Goal: Task Accomplishment & Management: Manage account settings

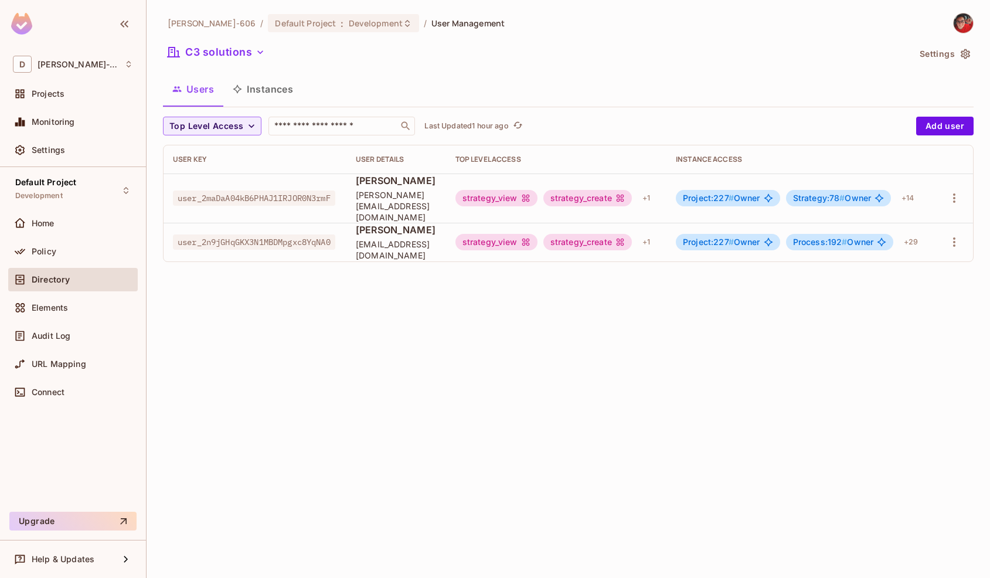
click at [237, 58] on button "C3 solutions" at bounding box center [216, 52] width 107 height 19
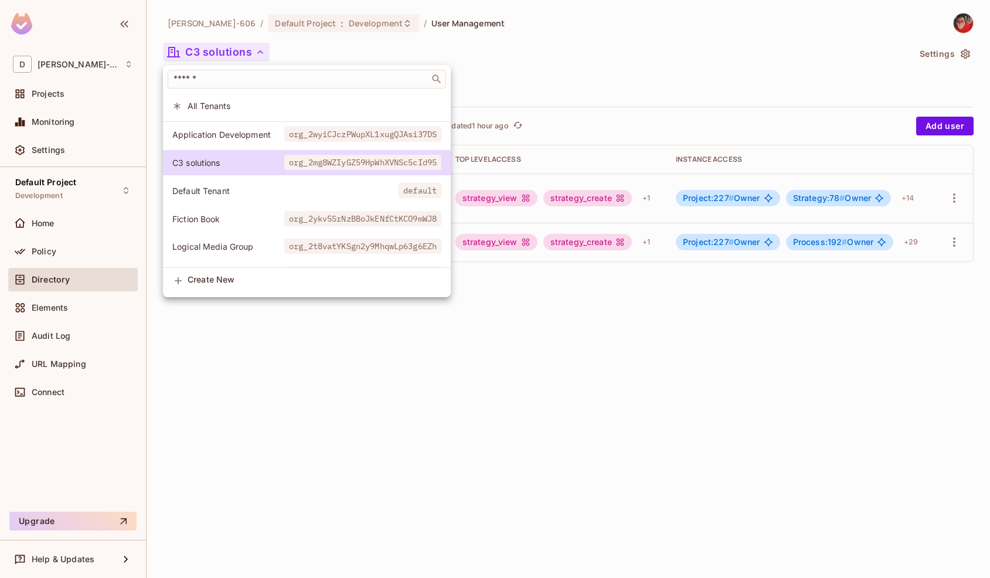
click at [325, 380] on div at bounding box center [495, 289] width 990 height 578
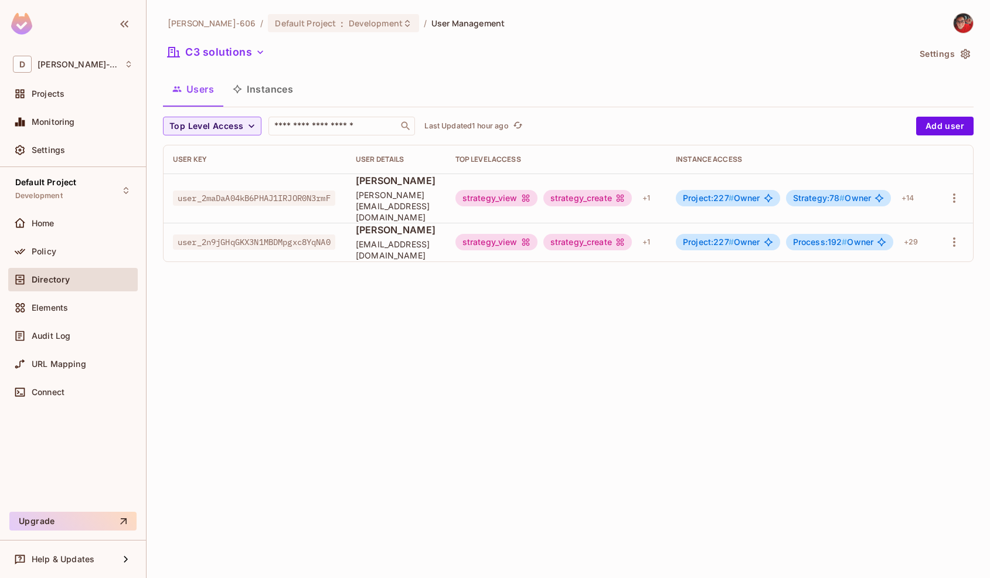
click at [360, 329] on div "[PERSON_NAME]-606 / Default Project : Development / User Management C3 solution…" at bounding box center [568, 289] width 843 height 578
click at [219, 51] on button "C3 solutions" at bounding box center [216, 52] width 107 height 19
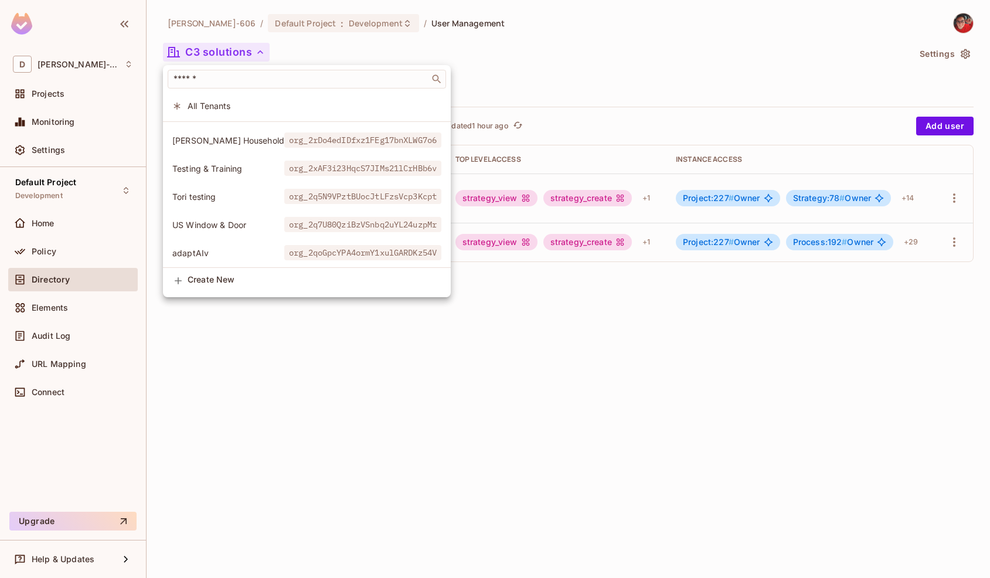
scroll to position [192, 0]
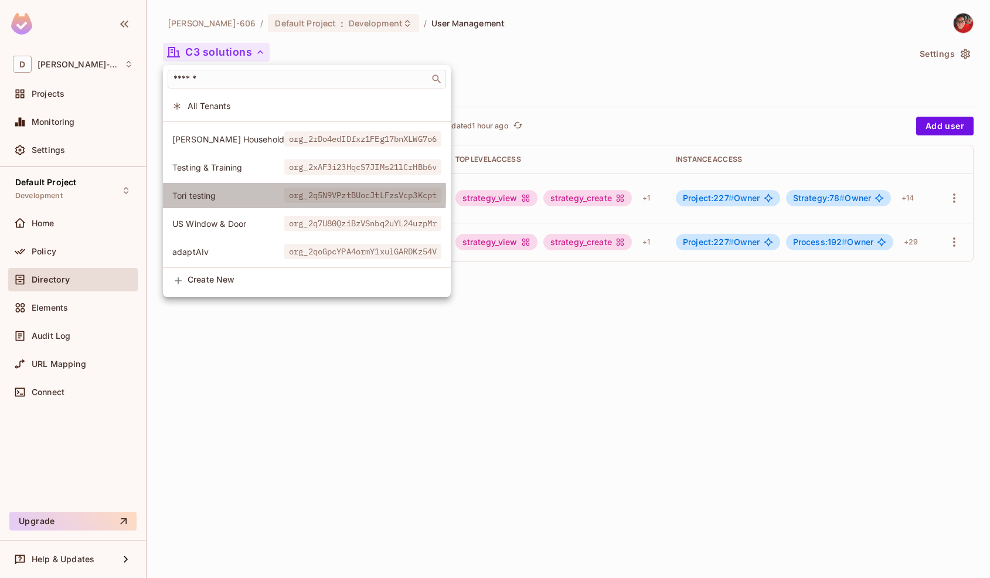
click at [215, 193] on span "Tori testing" at bounding box center [228, 195] width 112 height 11
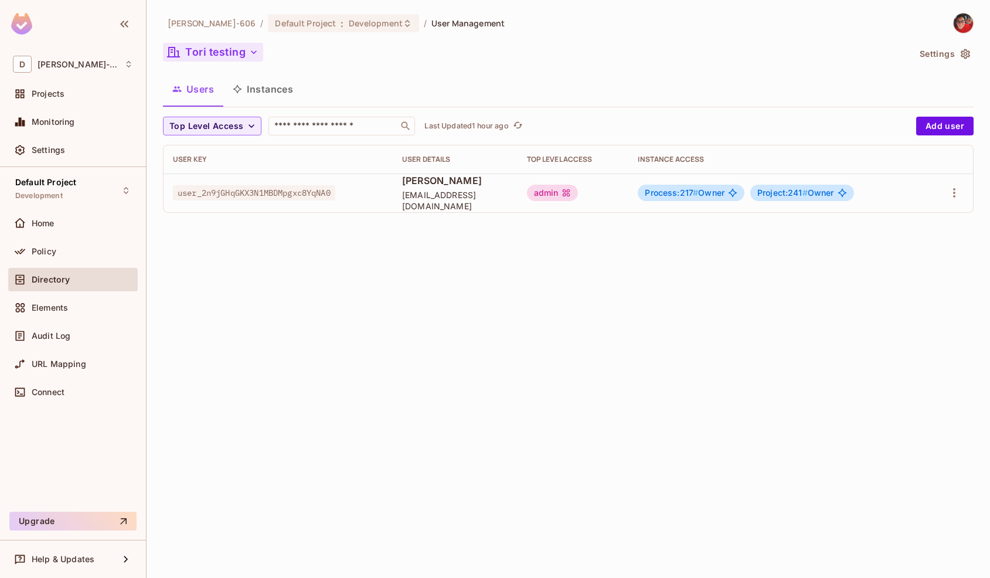
click at [216, 55] on button "Tori testing" at bounding box center [213, 52] width 100 height 19
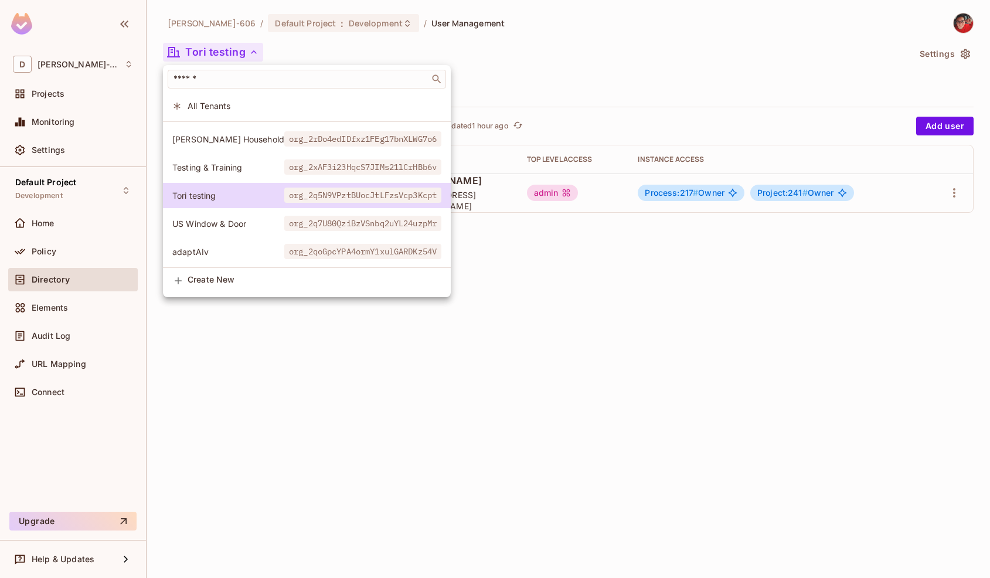
click at [285, 390] on div at bounding box center [495, 289] width 990 height 578
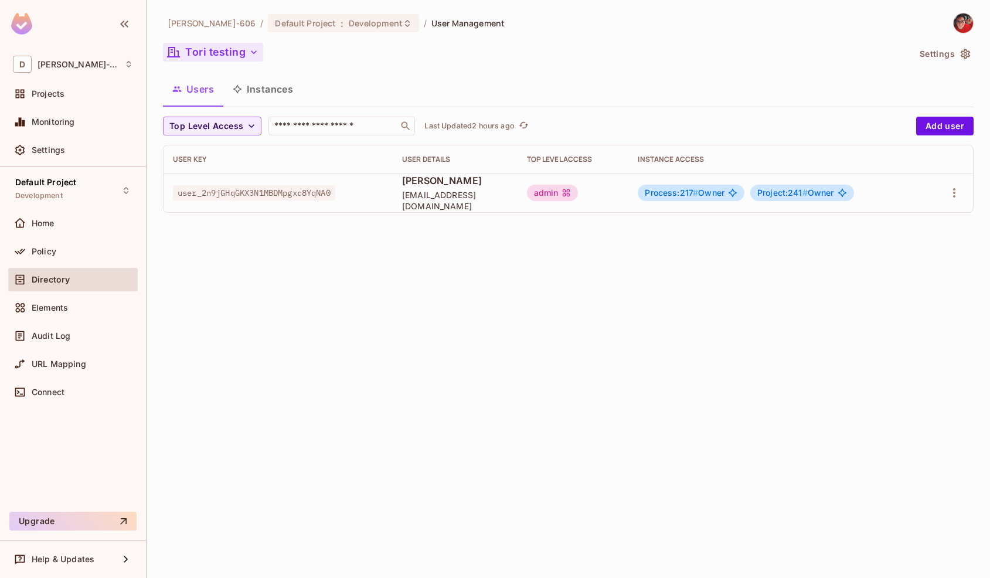
click at [226, 50] on button "Tori testing" at bounding box center [213, 52] width 100 height 19
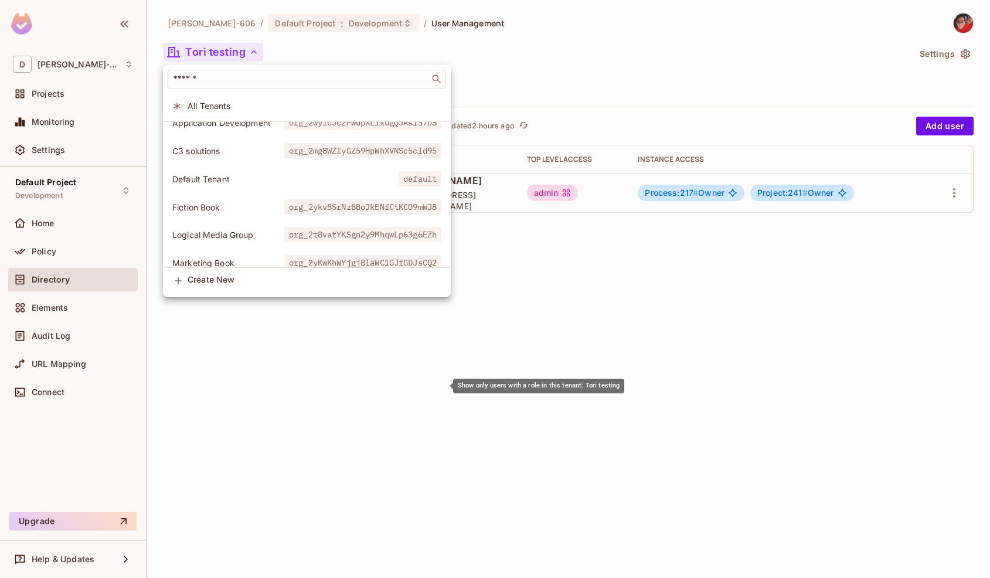
scroll to position [0, 0]
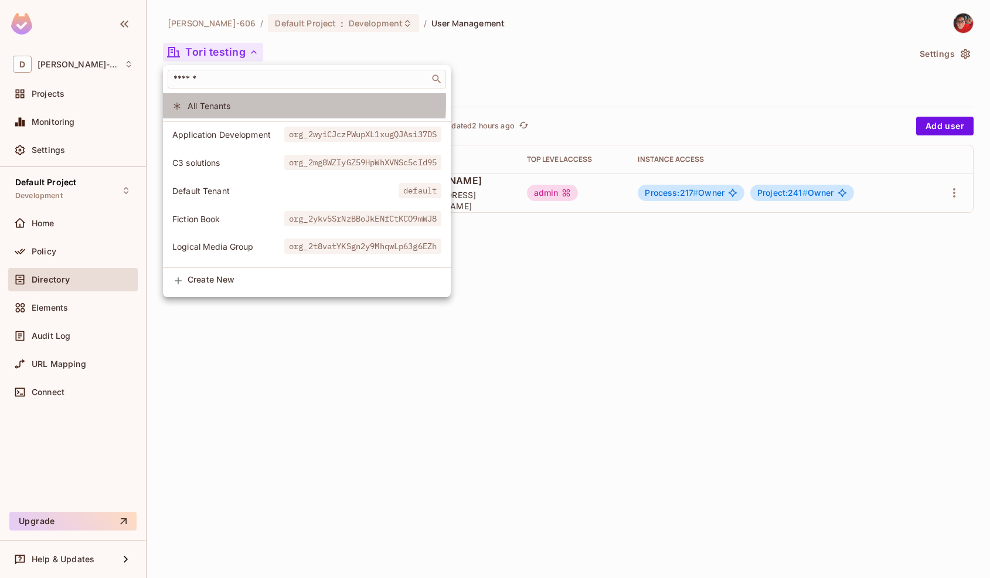
click at [199, 102] on span "All Tenants" at bounding box center [315, 105] width 254 height 11
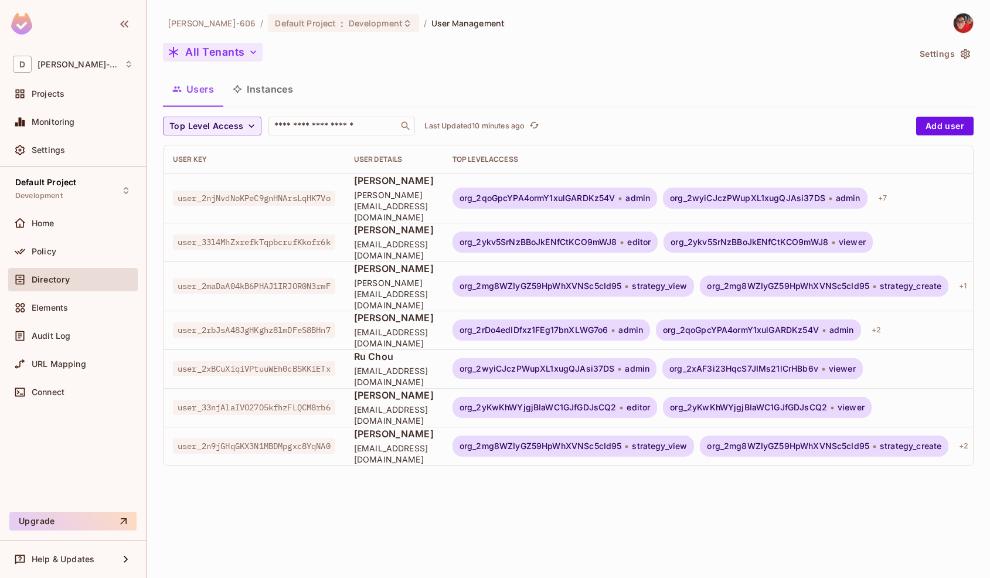
click at [229, 54] on button "All Tenants" at bounding box center [213, 52] width 100 height 19
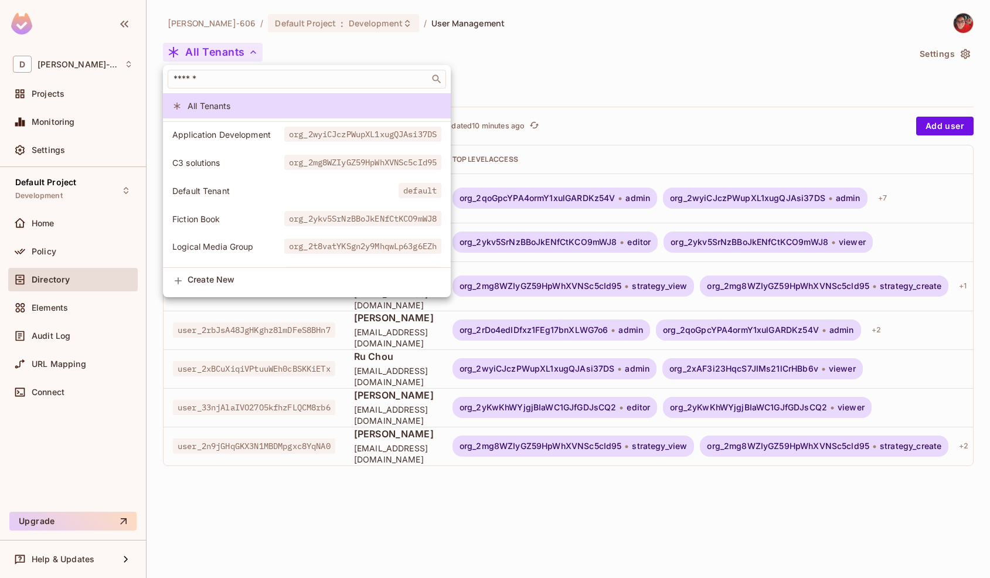
click at [217, 278] on span "Create New" at bounding box center [315, 279] width 254 height 9
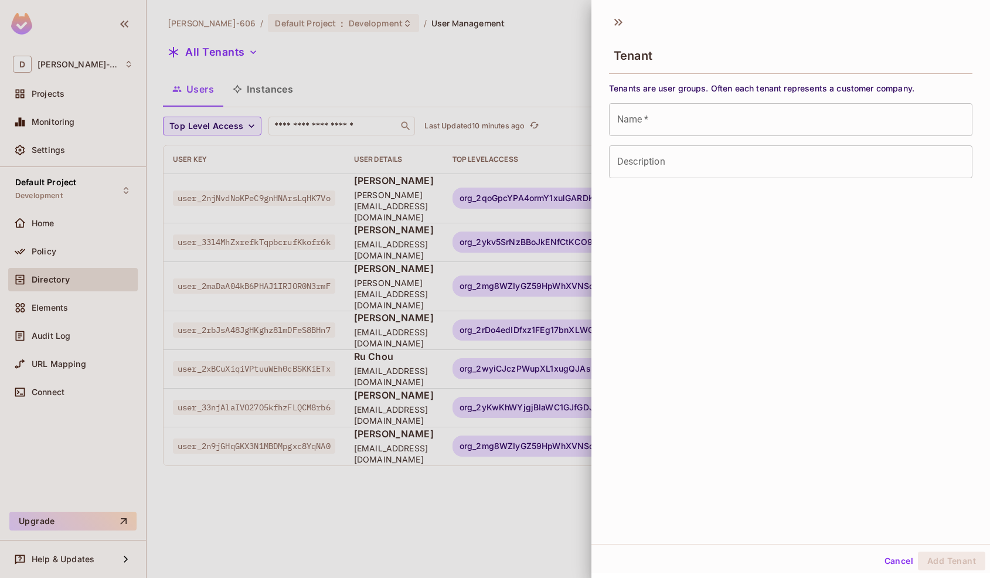
click at [641, 129] on input "Name   *" at bounding box center [790, 119] width 363 height 33
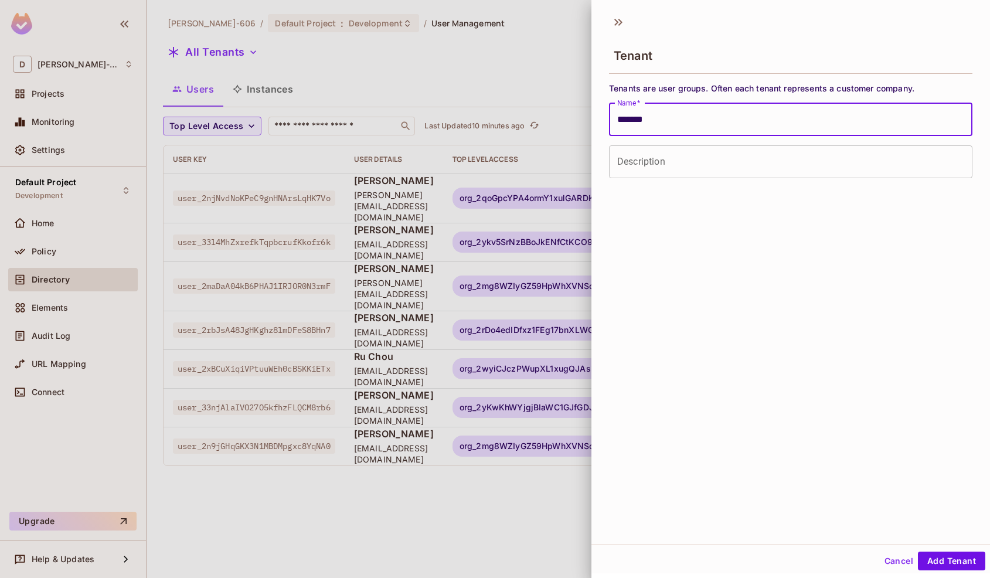
type input "*******"
click at [628, 168] on input "Description" at bounding box center [790, 161] width 363 height 33
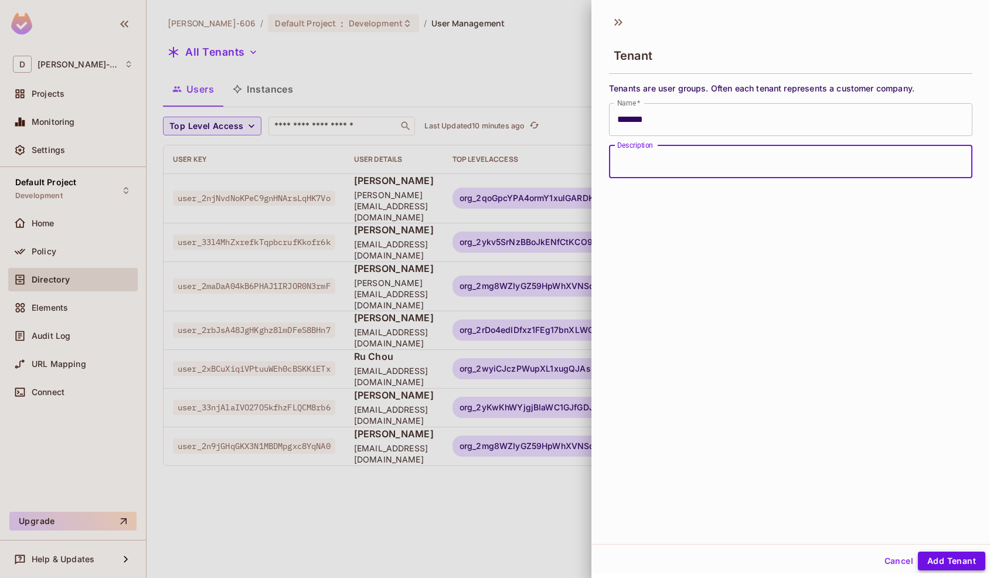
click at [958, 568] on button "Add Tenant" at bounding box center [951, 560] width 67 height 19
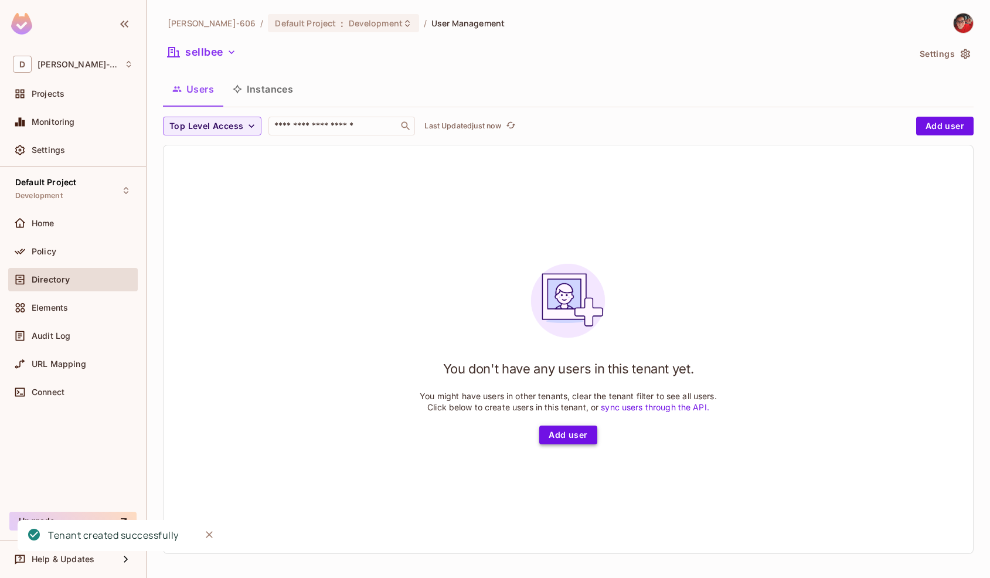
click at [559, 433] on button "Add user" at bounding box center [567, 434] width 57 height 19
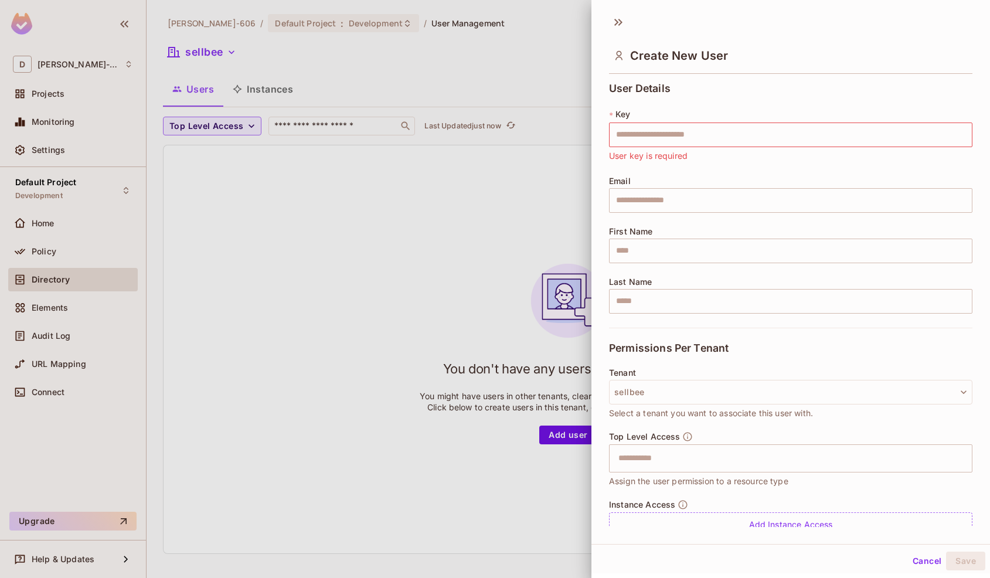
click at [235, 260] on div at bounding box center [495, 289] width 990 height 578
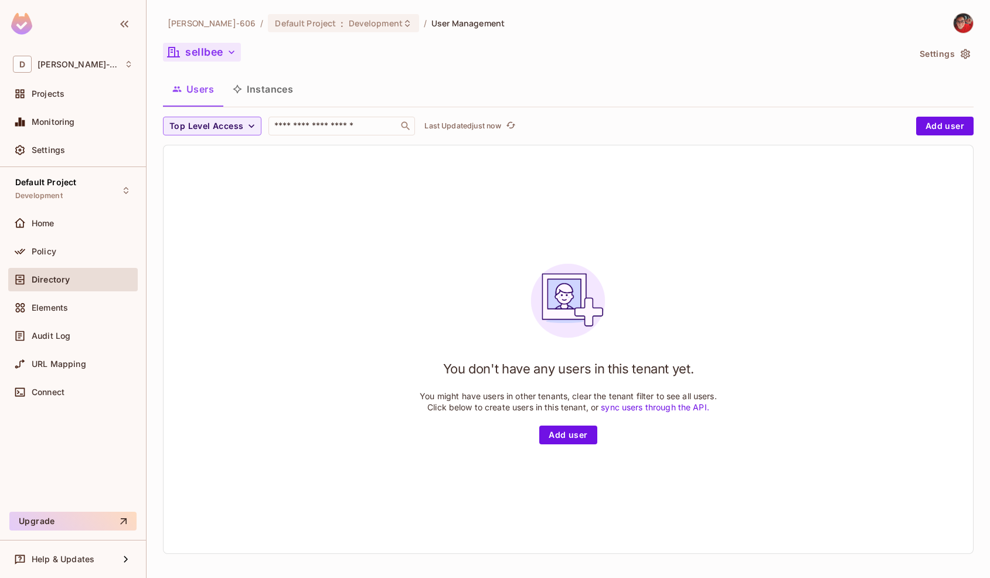
click at [230, 49] on icon "button" at bounding box center [232, 52] width 12 height 12
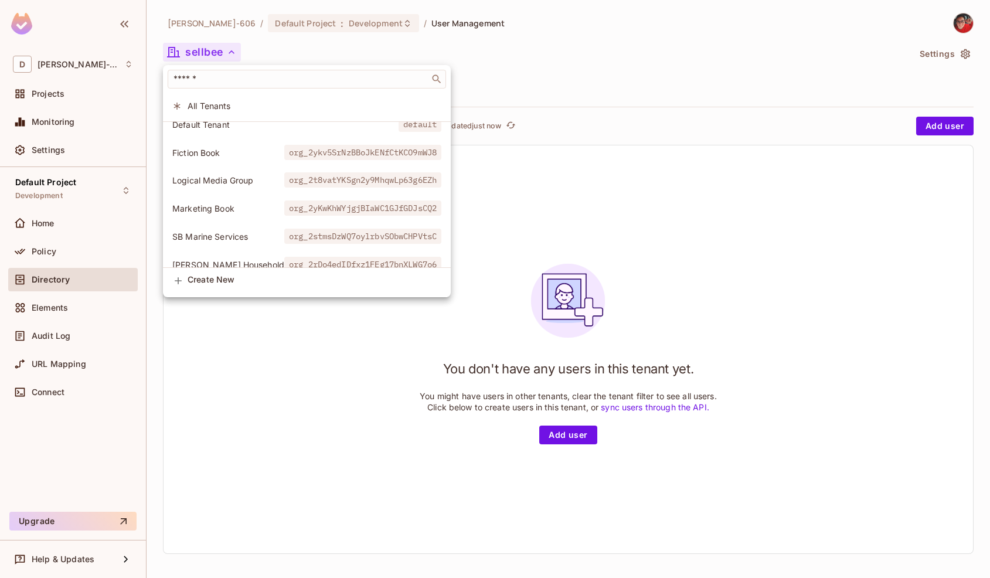
scroll to position [67, 0]
click at [969, 51] on div at bounding box center [495, 289] width 990 height 578
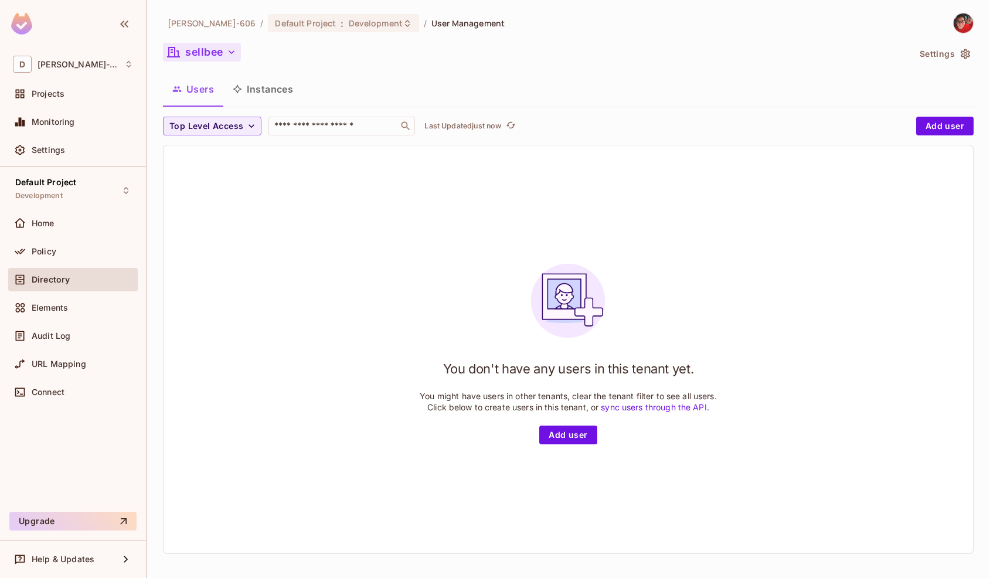
click at [941, 55] on button "Settings" at bounding box center [944, 54] width 59 height 19
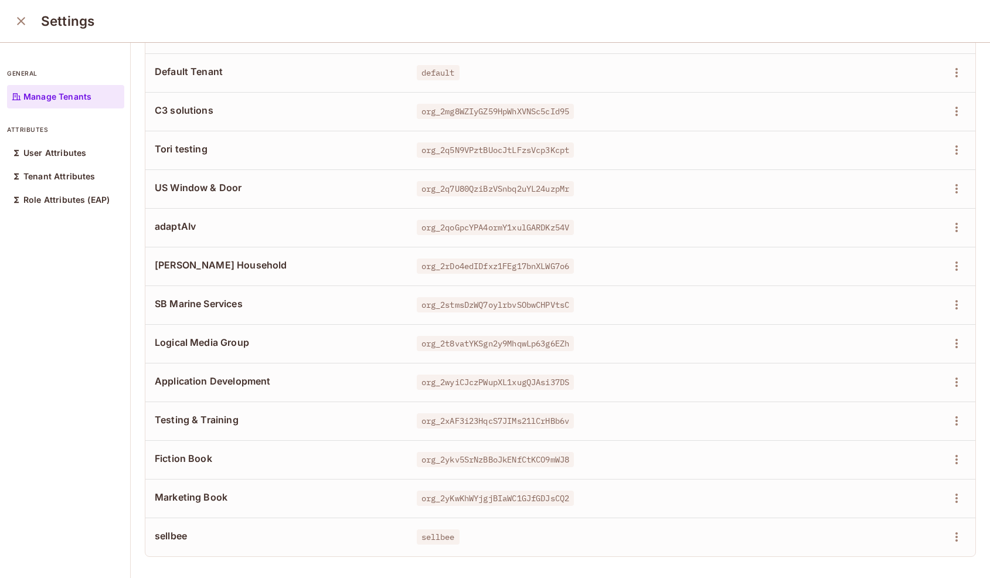
scroll to position [62, 0]
click at [962, 532] on icon "button" at bounding box center [956, 536] width 14 height 14
click at [945, 547] on span "Delete Tenant" at bounding box center [914, 551] width 62 height 19
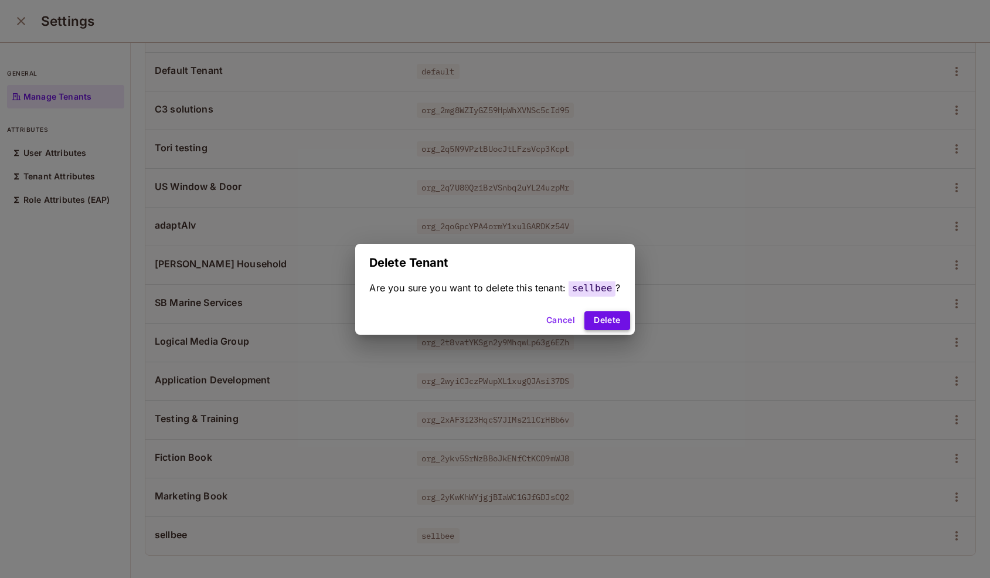
click at [614, 318] on button "Delete" at bounding box center [606, 320] width 45 height 19
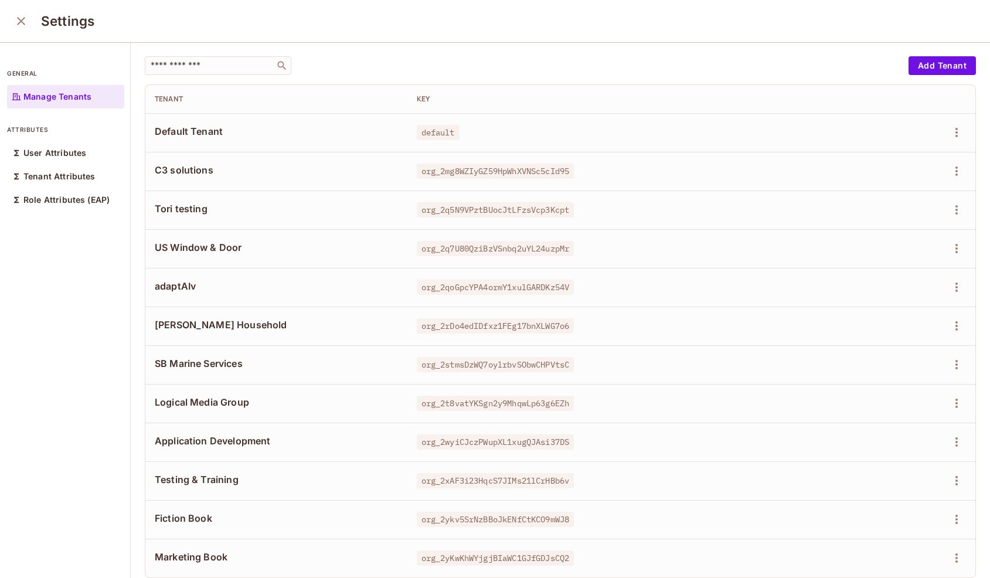
scroll to position [0, 0]
click at [17, 19] on icon "close" at bounding box center [21, 21] width 14 height 14
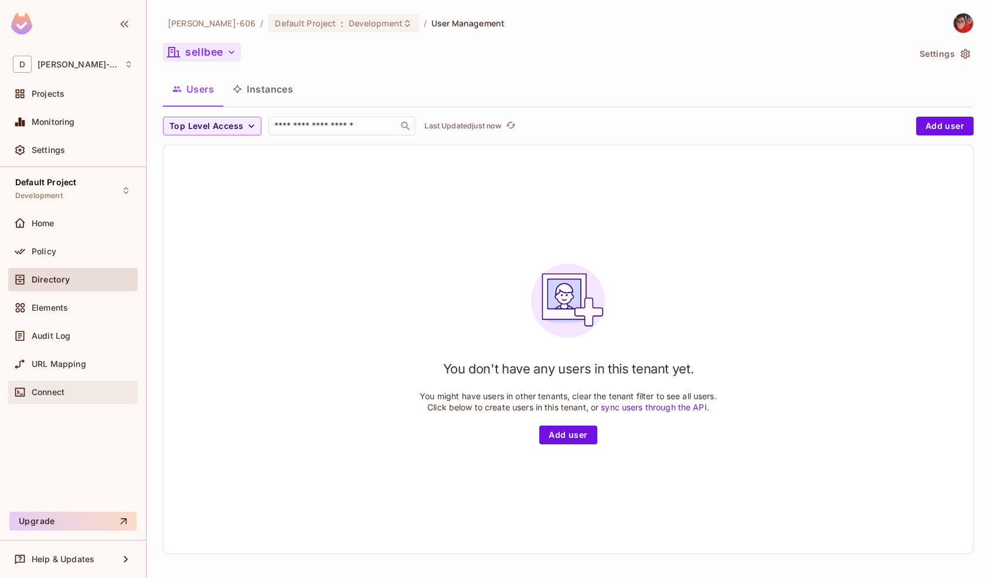
click at [49, 394] on span "Connect" at bounding box center [48, 391] width 33 height 9
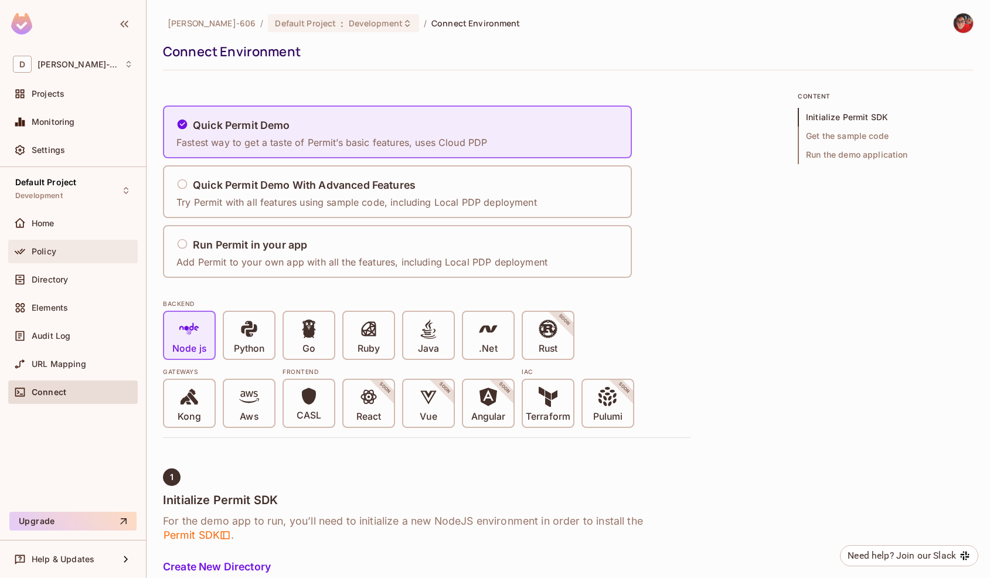
click at [79, 244] on div "Policy" at bounding box center [73, 251] width 130 height 23
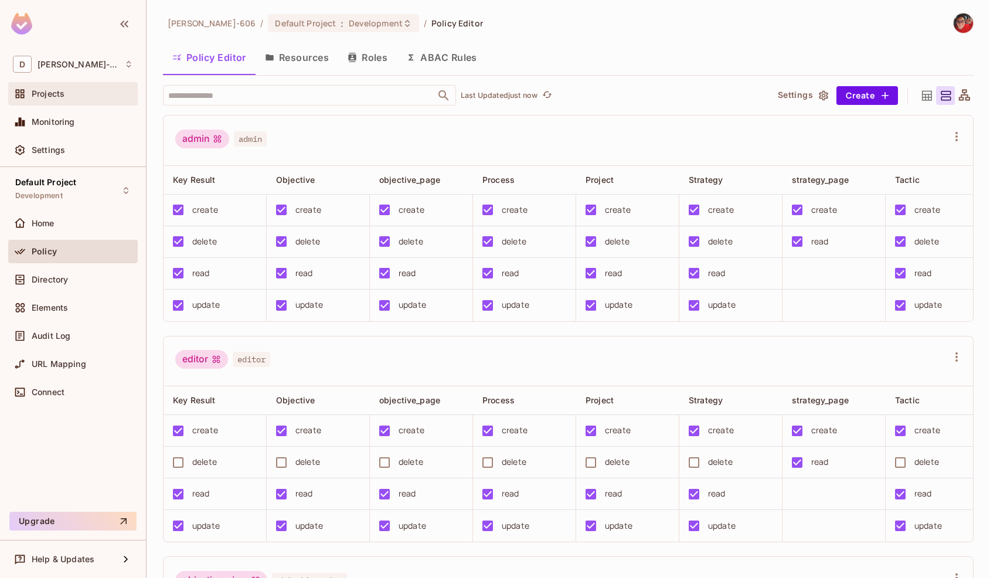
click at [63, 91] on span "Projects" at bounding box center [48, 93] width 33 height 9
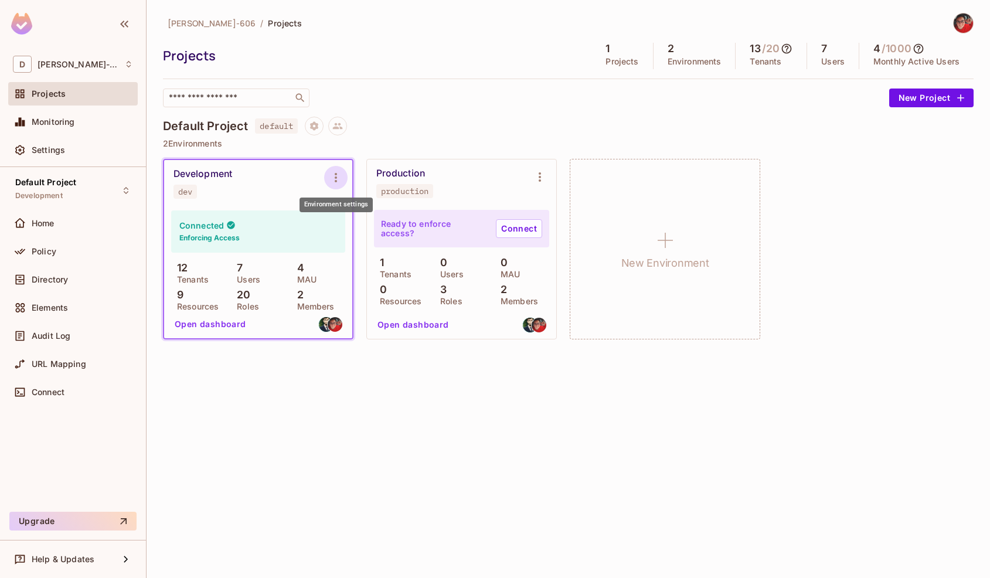
click at [339, 171] on icon "Environment settings" at bounding box center [336, 178] width 14 height 14
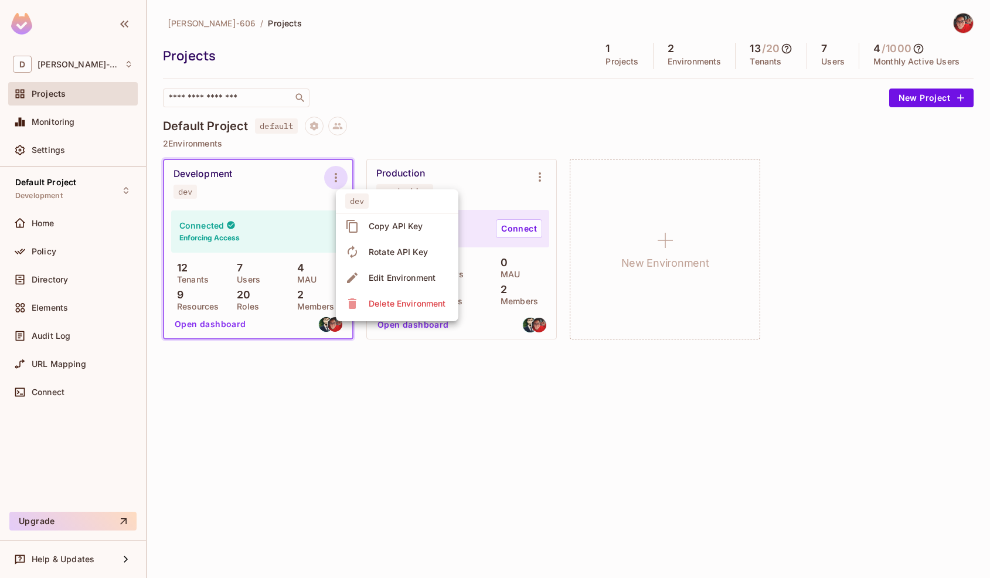
click at [335, 171] on div at bounding box center [495, 289] width 990 height 578
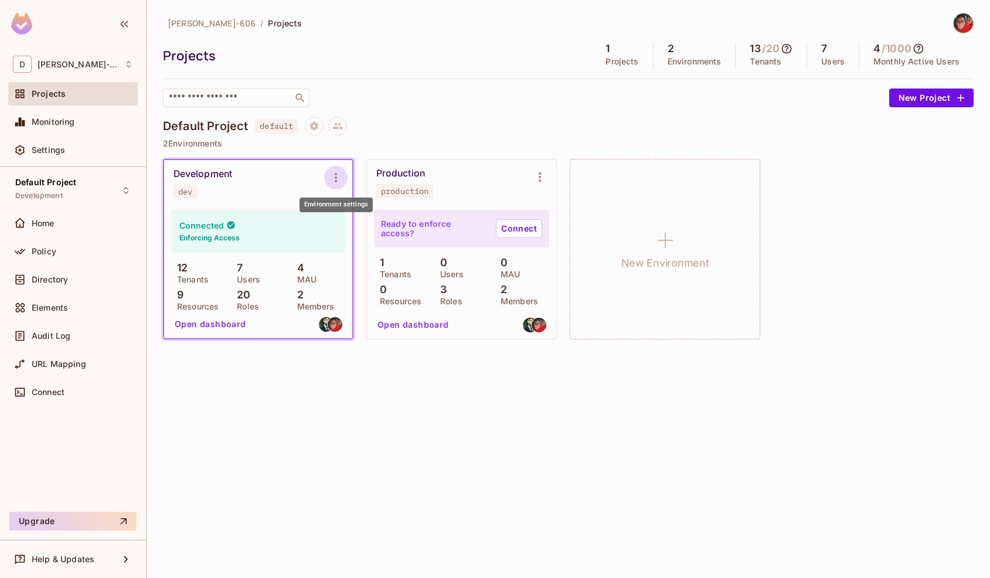
click at [337, 178] on icon "Environment settings" at bounding box center [336, 178] width 14 height 14
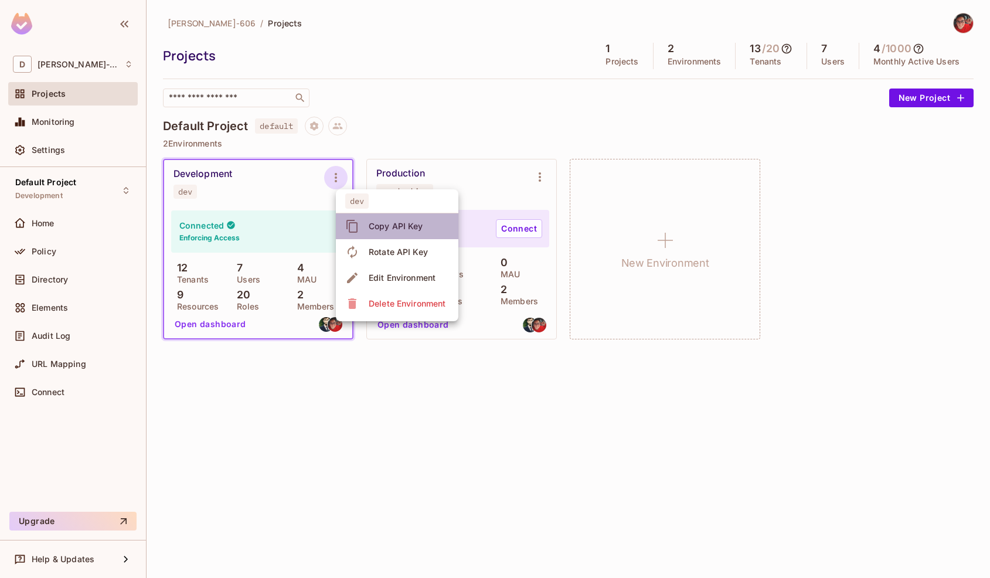
click at [383, 232] on span "Copy API Key" at bounding box center [396, 226] width 62 height 19
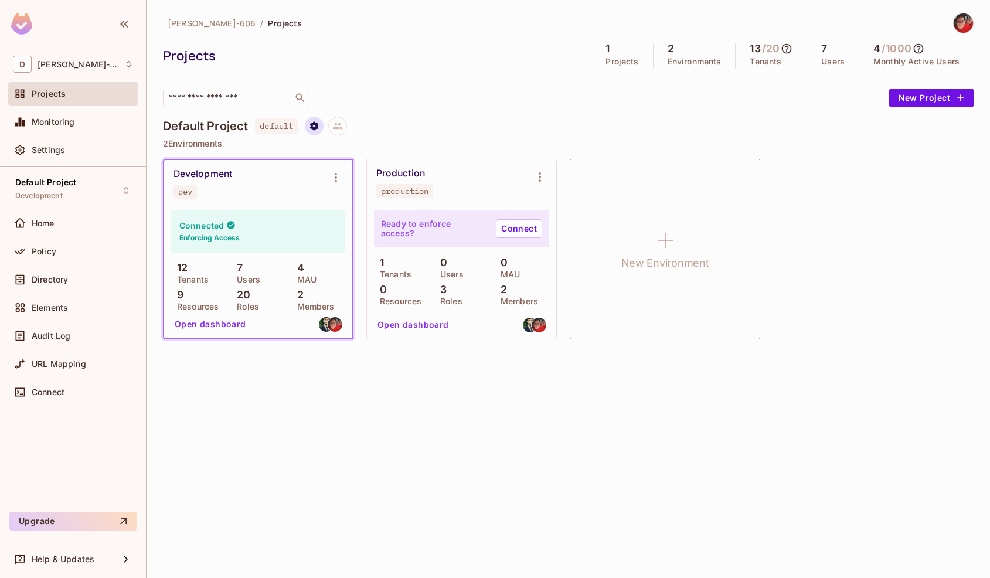
click at [311, 125] on icon "Project settings" at bounding box center [314, 126] width 11 height 11
click at [347, 165] on span "Edit Project" at bounding box center [371, 170] width 53 height 19
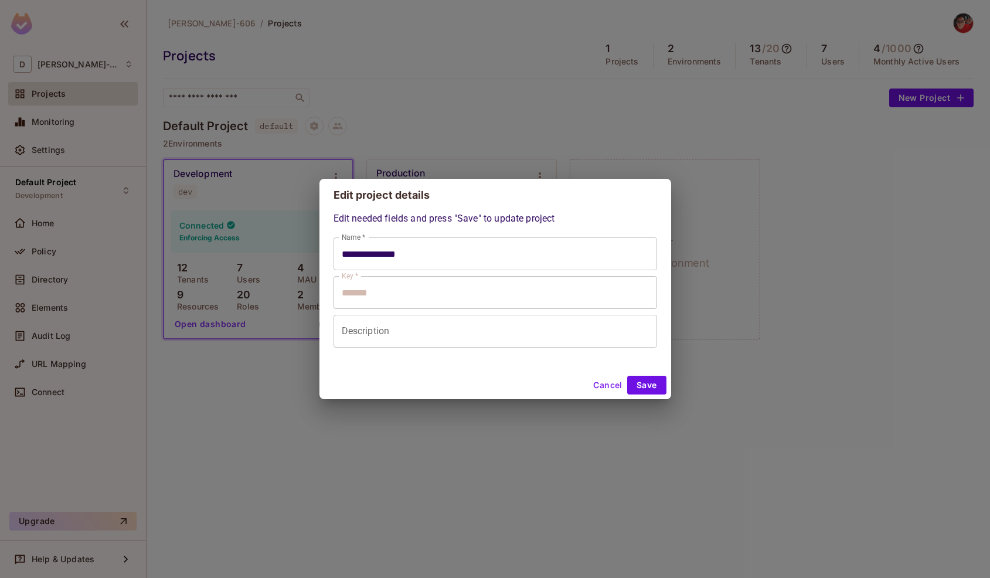
click at [606, 381] on button "Cancel" at bounding box center [607, 385] width 38 height 19
type input "**********"
type input "*******"
